Goal: Transaction & Acquisition: Download file/media

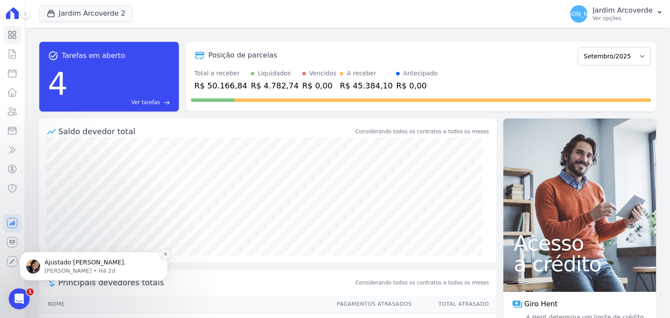
click at [166, 254] on icon "Dismiss notification" at bounding box center [165, 254] width 5 height 5
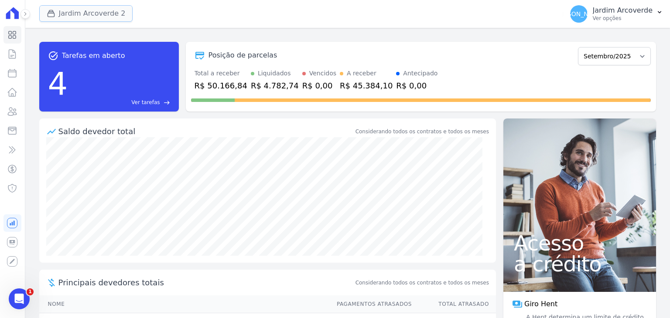
click at [110, 13] on button "Jardim Arcoverde 2" at bounding box center [86, 13] width 94 height 17
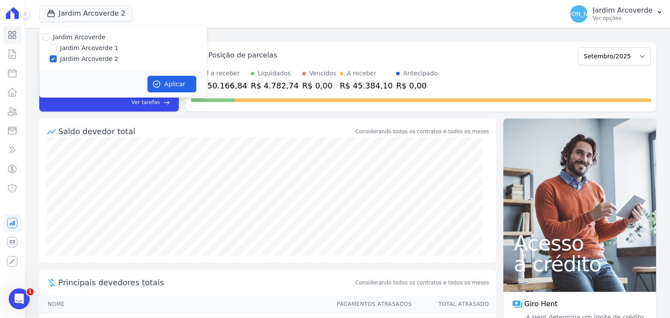
click at [68, 50] on label "Jardim Arcoverde 1" at bounding box center [89, 48] width 58 height 9
click at [57, 50] on input "Jardim Arcoverde 1" at bounding box center [53, 48] width 7 height 7
checkbox input "true"
click at [168, 88] on button "Aplicar" at bounding box center [171, 84] width 49 height 17
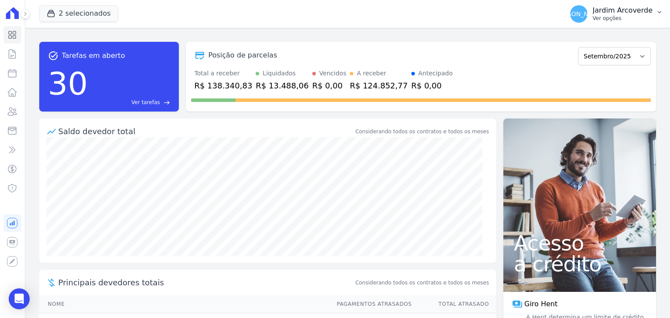
click at [627, 17] on p "Ver opções" at bounding box center [623, 18] width 60 height 7
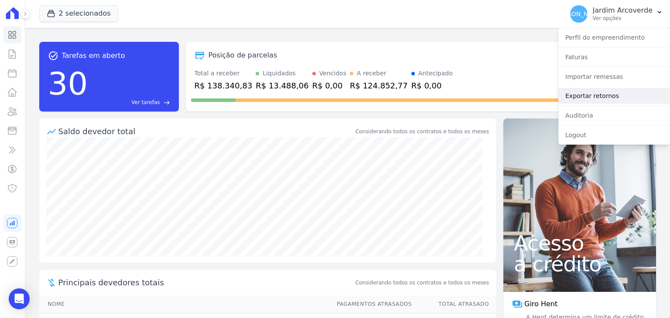
click at [620, 100] on link "Exportar retornos" at bounding box center [614, 96] width 112 height 16
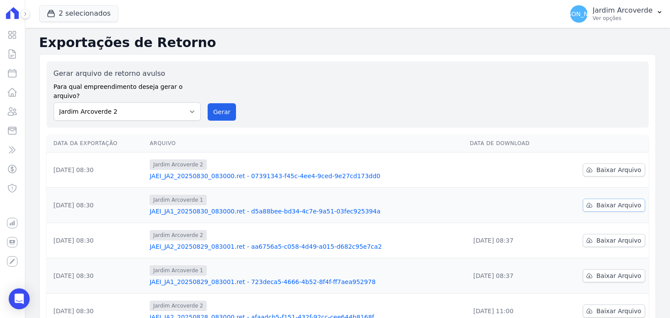
click at [619, 201] on span "Baixar Arquivo" at bounding box center [618, 205] width 45 height 9
click at [613, 166] on span "Baixar Arquivo" at bounding box center [618, 170] width 45 height 9
